Goal: Task Accomplishment & Management: Complete application form

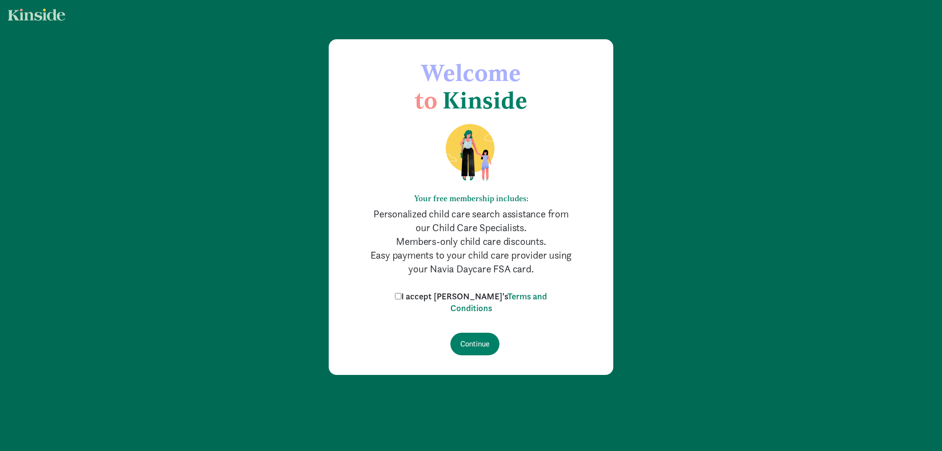
click at [401, 297] on input "I accept Kinside's Terms and Conditions" at bounding box center [398, 296] width 6 height 6
checkbox input "true"
click at [484, 346] on input "Continue" at bounding box center [474, 344] width 49 height 23
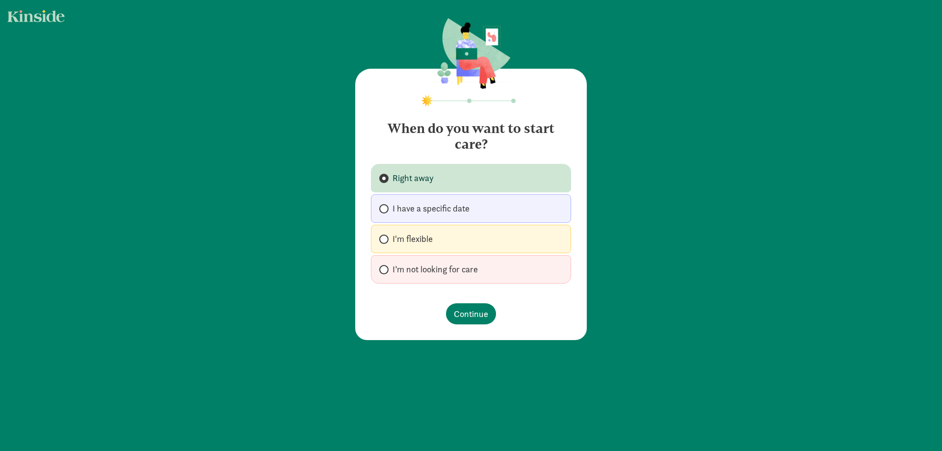
click at [428, 245] on span "I'm flexible" at bounding box center [412, 239] width 40 height 12
click at [386, 242] on input "I'm flexible" at bounding box center [382, 239] width 6 height 6
radio input "true"
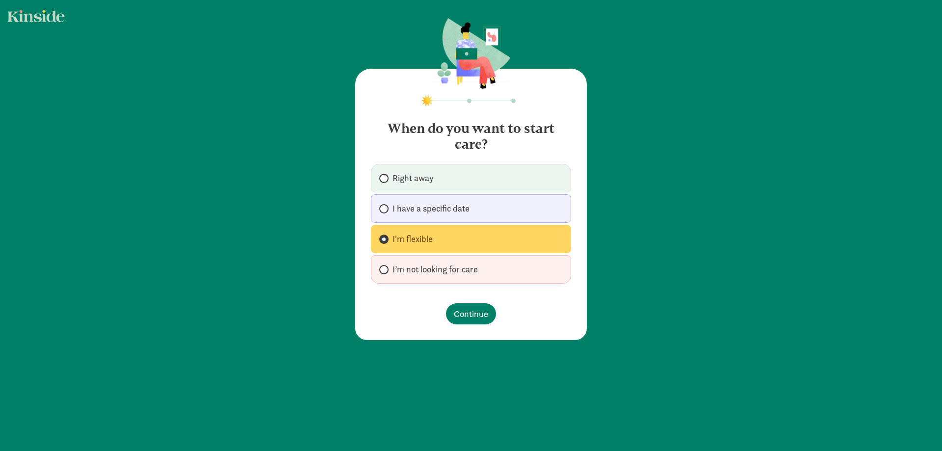
click at [460, 301] on footer "Continue" at bounding box center [471, 313] width 200 height 37
click at [469, 316] on span "Continue" at bounding box center [471, 313] width 34 height 13
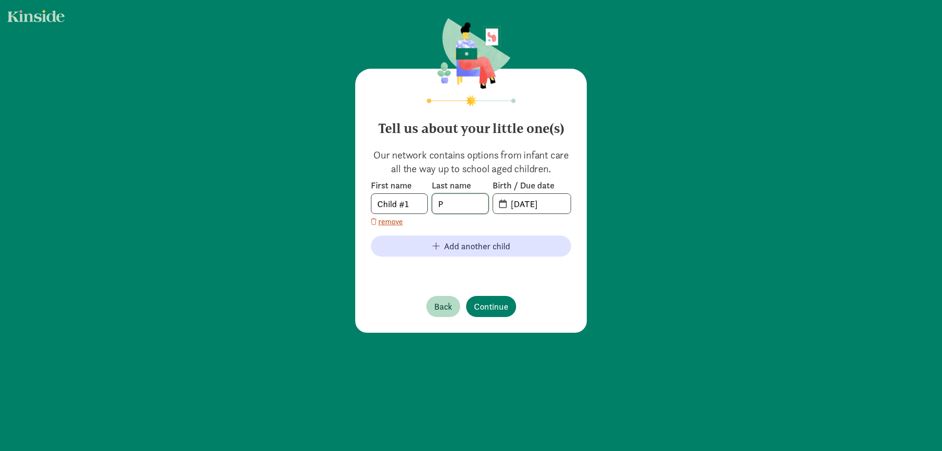
click at [450, 203] on input "P" at bounding box center [460, 204] width 56 height 20
